Goal: Task Accomplishment & Management: Use online tool/utility

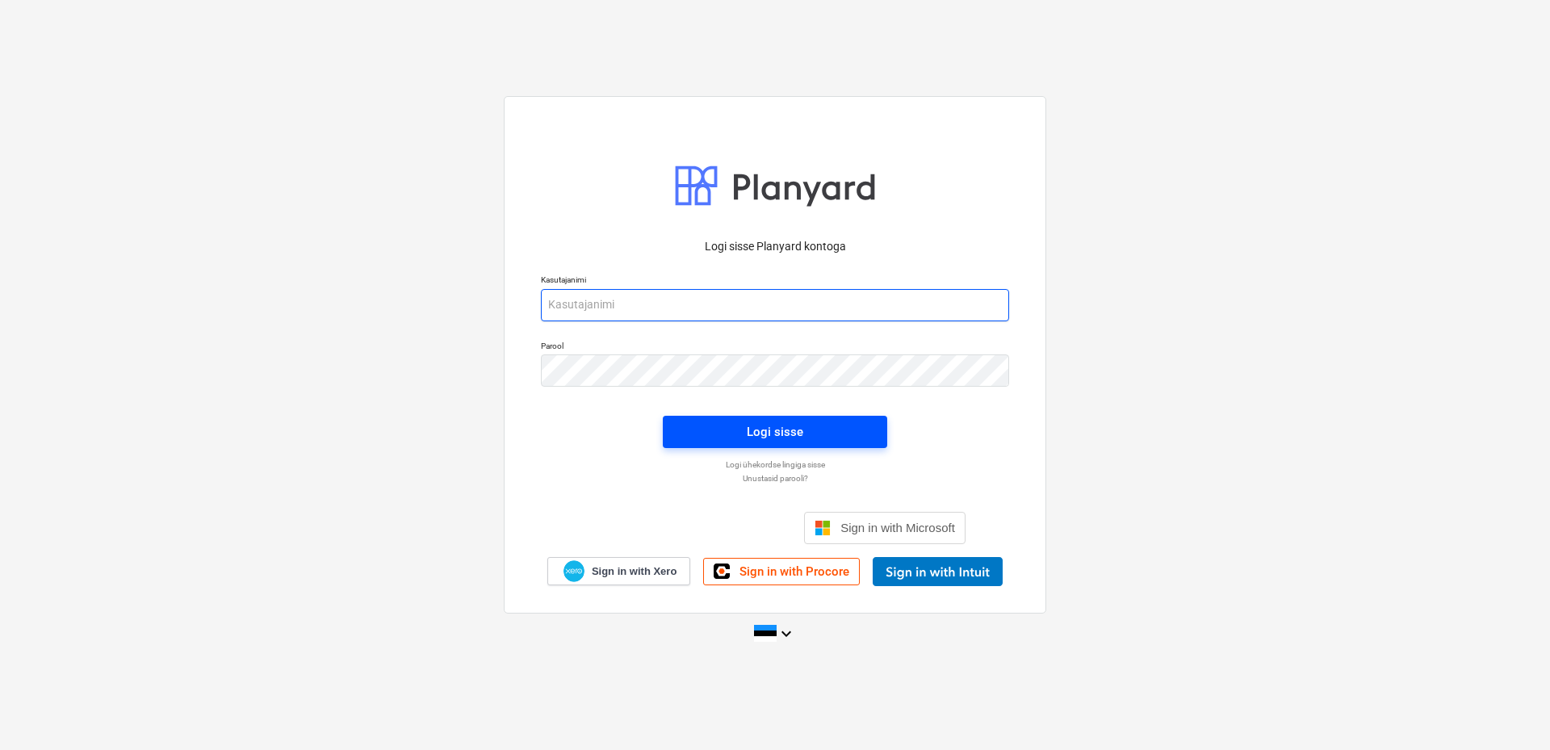
type input "[EMAIL_ADDRESS][DOMAIN_NAME]"
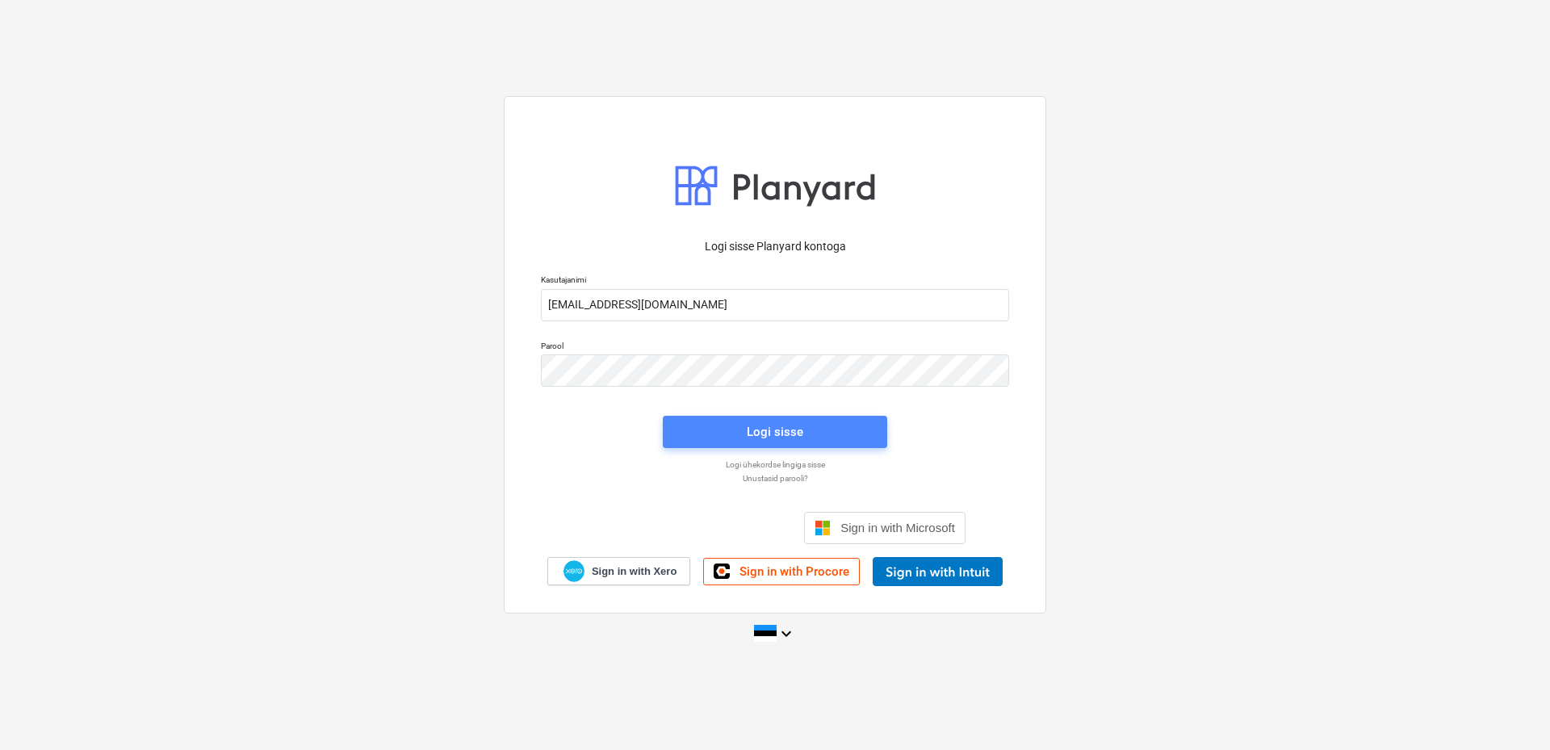
click at [843, 427] on span "Logi sisse" at bounding box center [775, 431] width 186 height 21
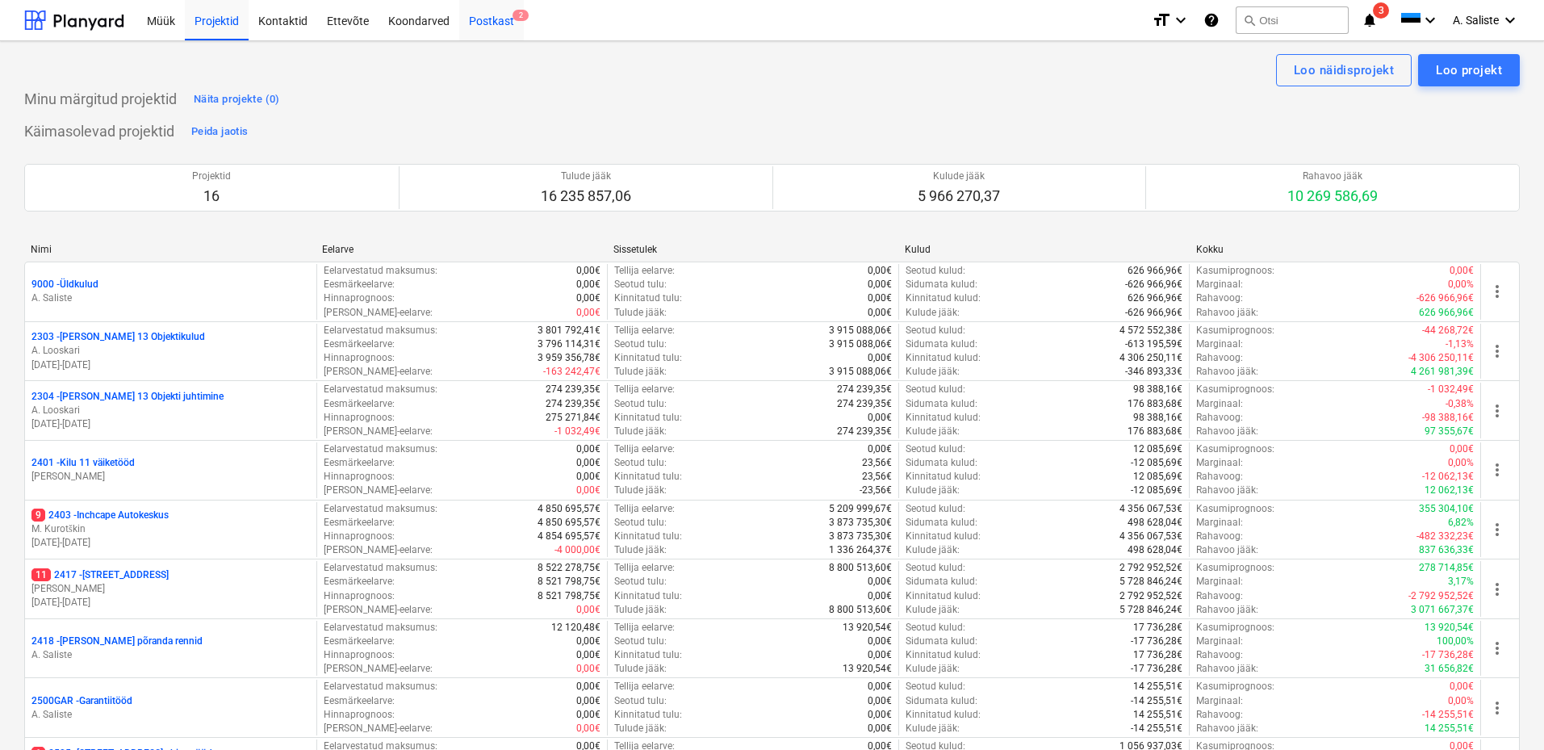
click at [485, 24] on div "Postkast 2" at bounding box center [491, 19] width 65 height 41
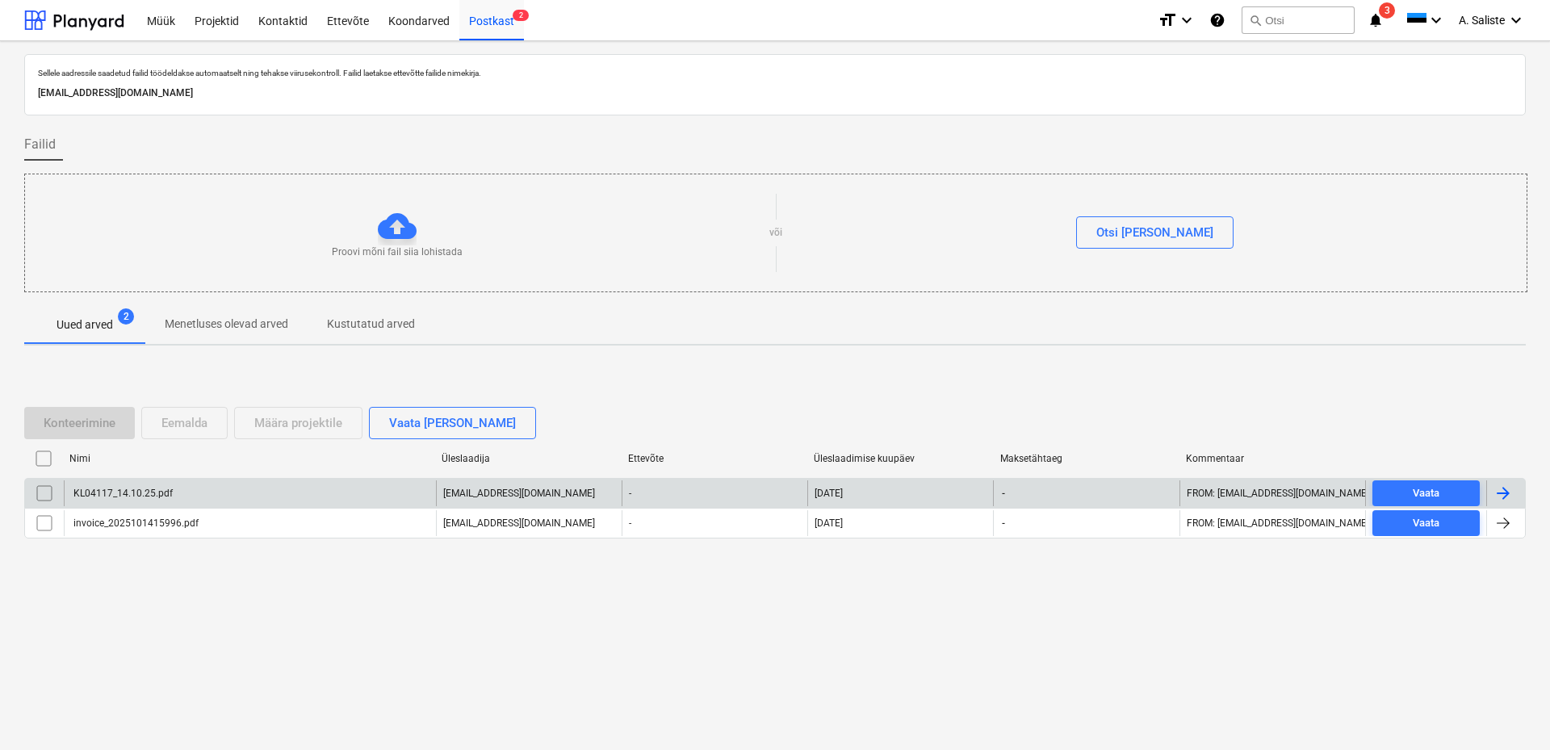
click at [247, 492] on div "KL04117_14.10.25.pdf" at bounding box center [250, 493] width 372 height 26
click at [47, 496] on input "checkbox" at bounding box center [44, 493] width 26 height 26
click at [182, 418] on div "Eemalda" at bounding box center [184, 422] width 46 height 21
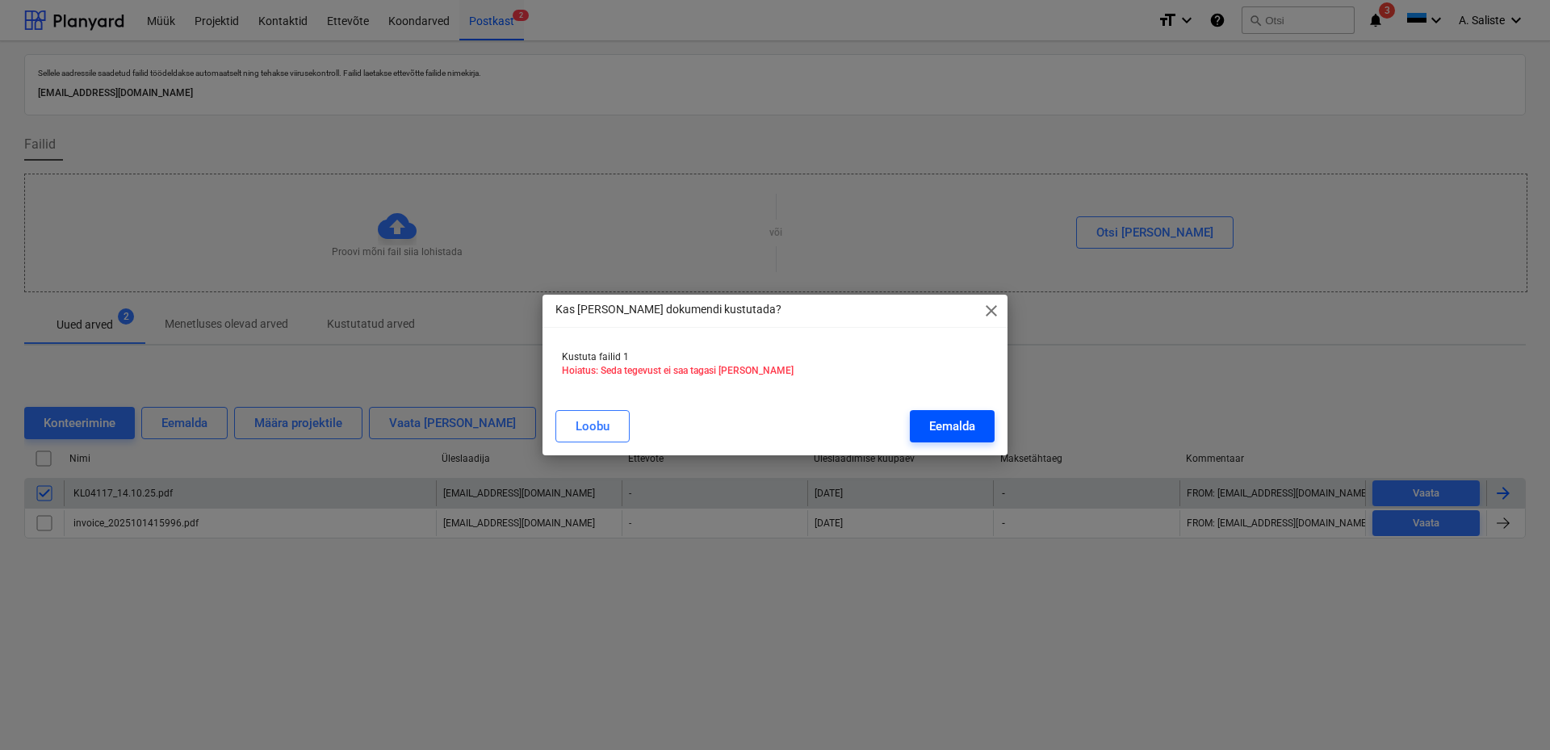
click at [932, 430] on div "Eemalda" at bounding box center [952, 426] width 46 height 21
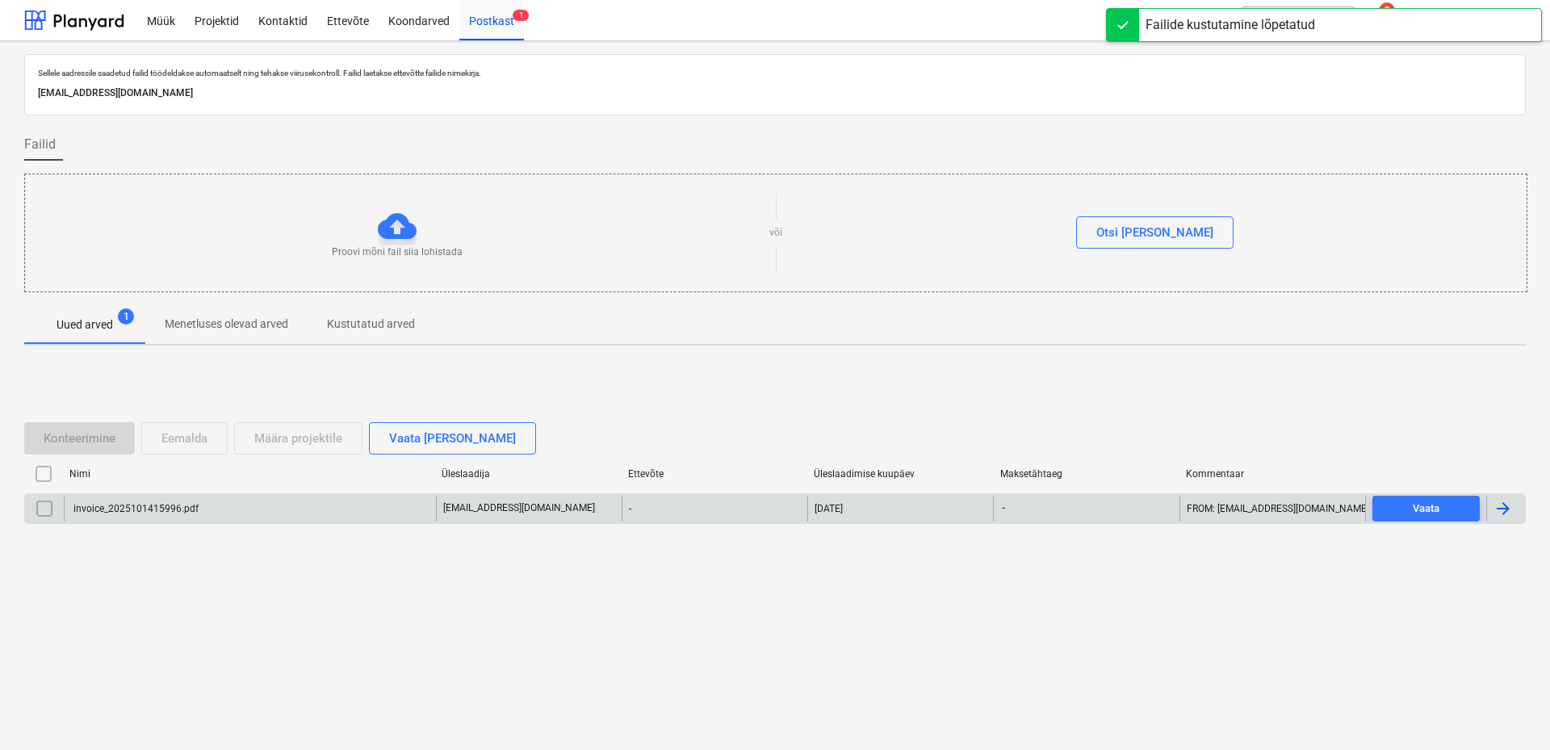
click at [208, 513] on div "invoice_2025101415996.pdf" at bounding box center [250, 509] width 372 height 26
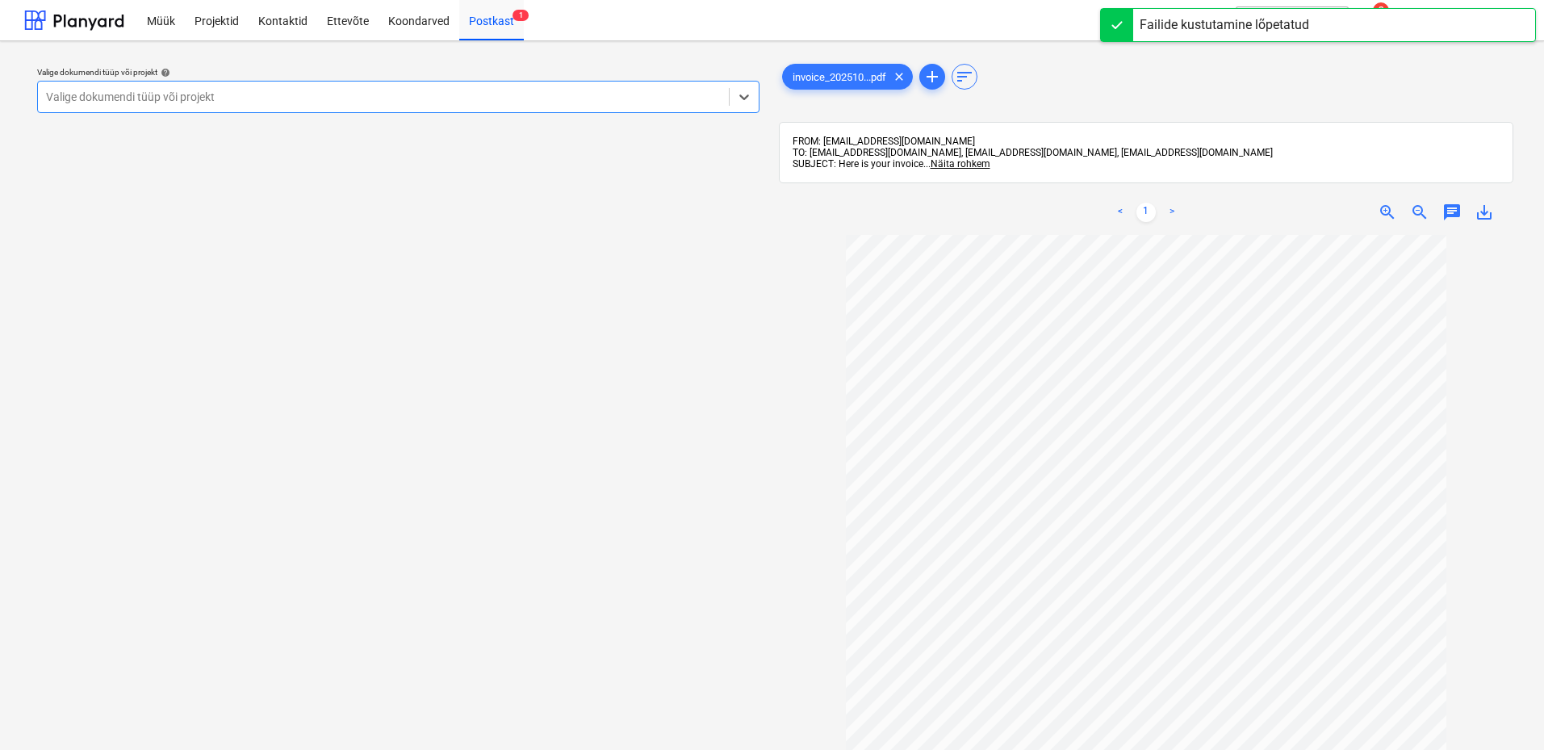
click at [668, 98] on div at bounding box center [383, 97] width 675 height 16
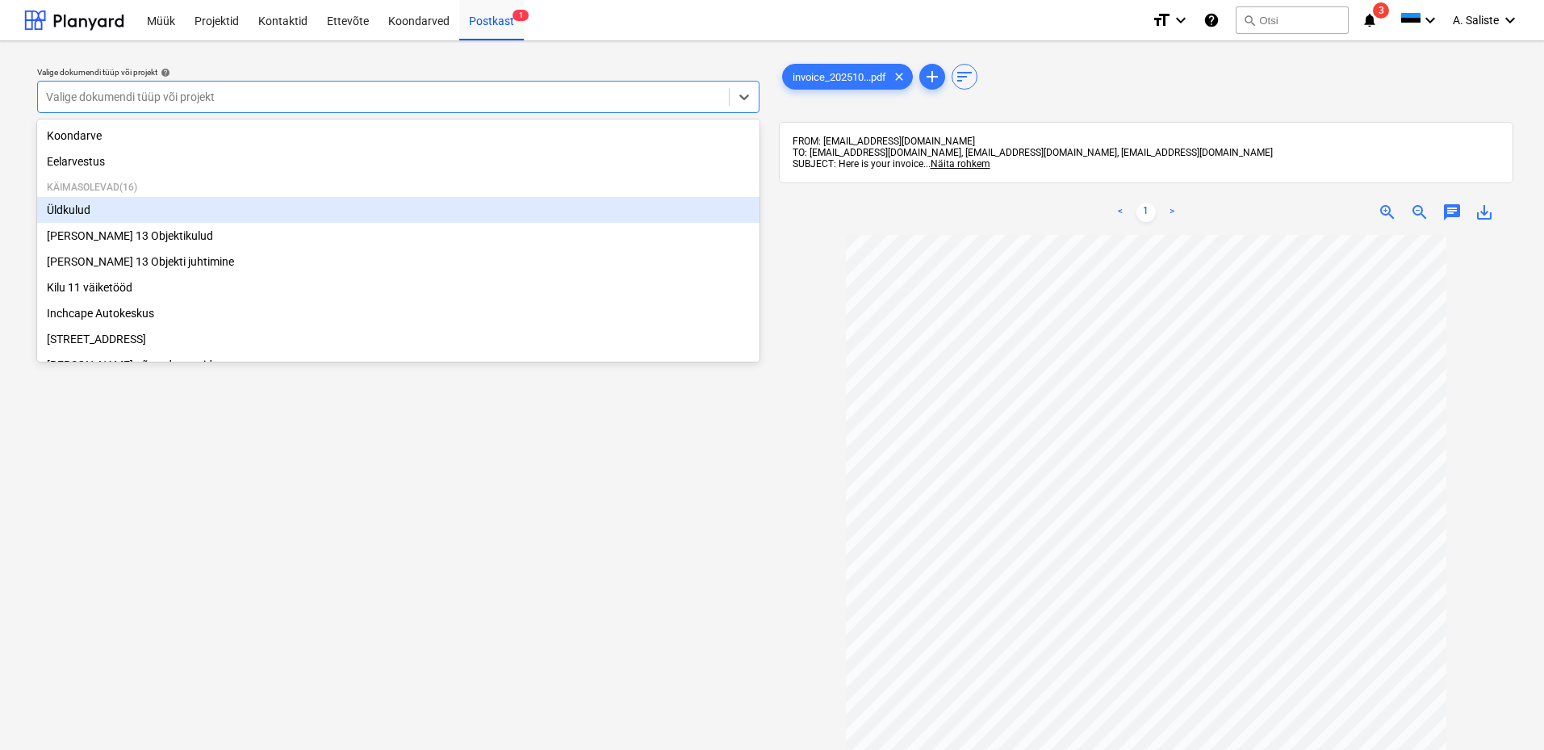
click at [165, 208] on div "Üldkulud" at bounding box center [398, 210] width 722 height 26
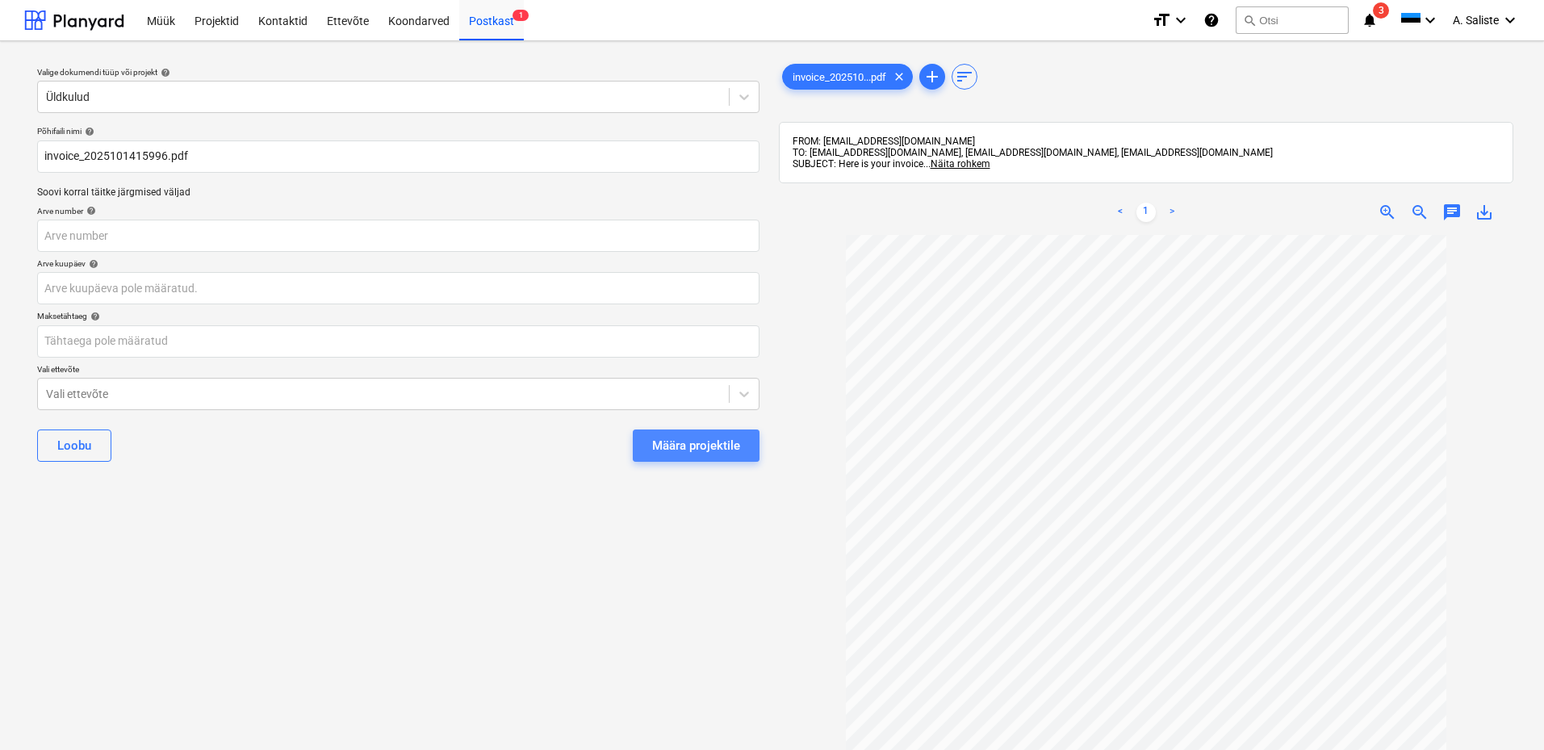
click at [693, 437] on div "Määra projektile" at bounding box center [696, 445] width 88 height 21
